Goal: Find specific page/section

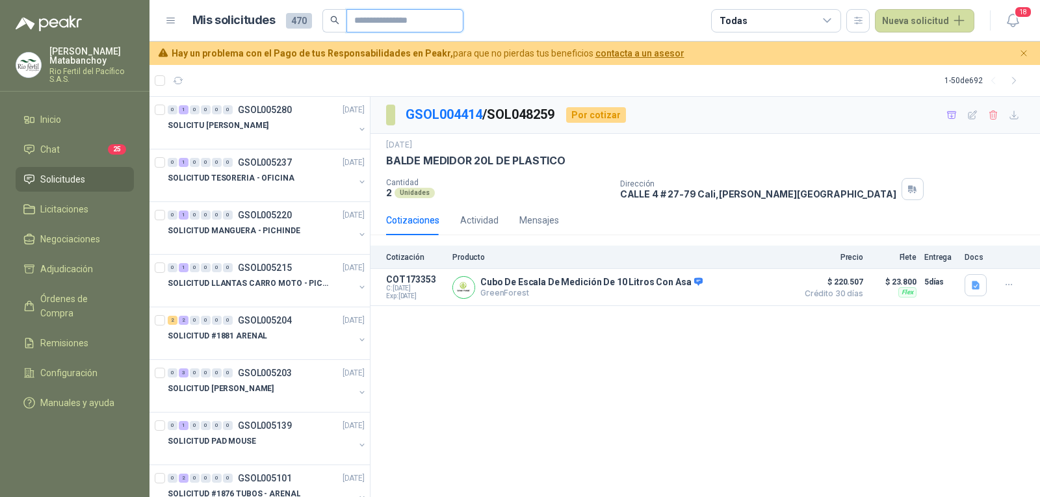
drag, startPoint x: 0, startPoint y: 0, endPoint x: 365, endPoint y: 23, distance: 366.1
click at [365, 25] on input "text" at bounding box center [399, 21] width 91 height 22
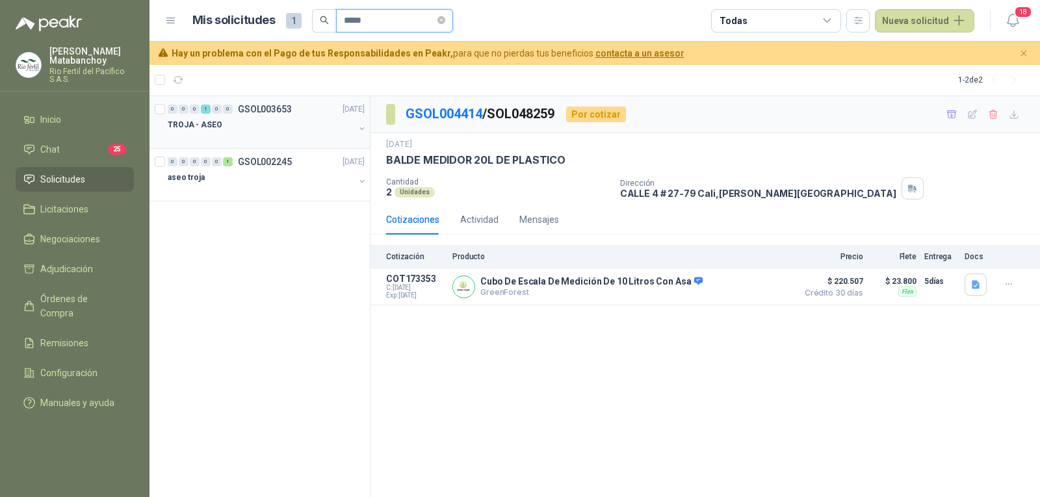
type input "*****"
click at [248, 130] on div "TROJA - ASEO" at bounding box center [261, 125] width 187 height 16
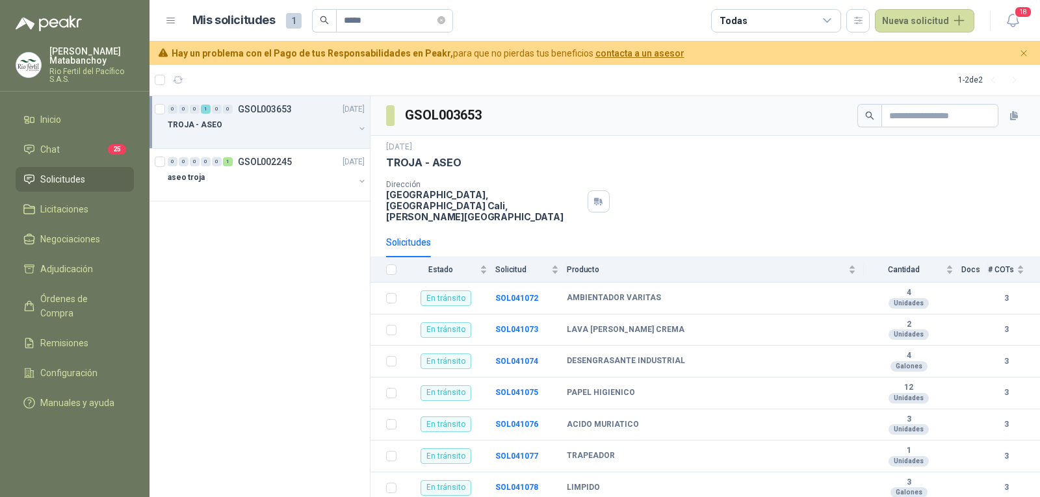
click at [79, 181] on span "Solicitudes" at bounding box center [62, 179] width 45 height 14
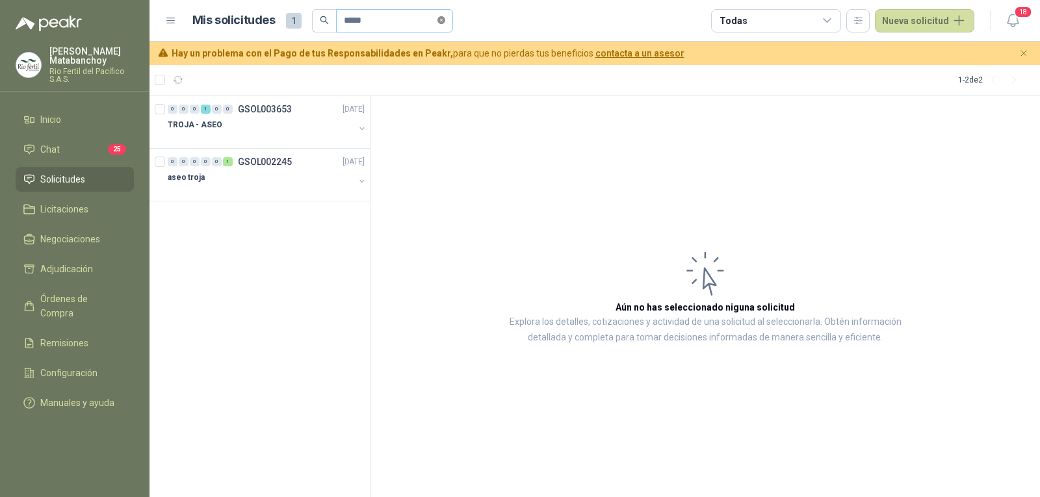
click at [445, 18] on icon "close-circle" at bounding box center [442, 20] width 8 height 8
